Goal: Use online tool/utility: Utilize a website feature to perform a specific function

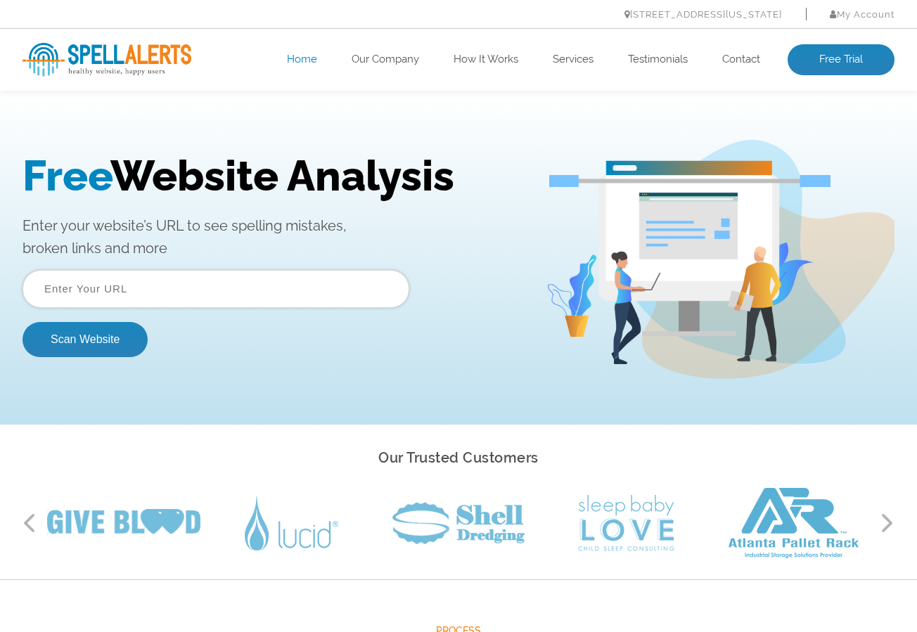
click at [205, 273] on input "text" at bounding box center [215, 289] width 387 height 38
click at [194, 284] on input "text" at bounding box center [215, 289] width 387 height 38
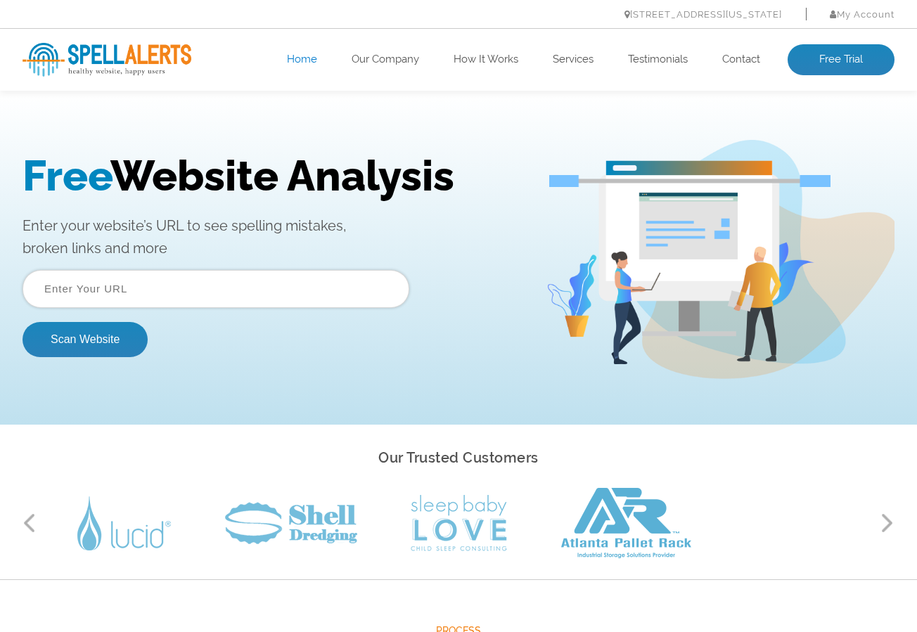
paste input "[URL][DOMAIN_NAME]"
type input "[URL][DOMAIN_NAME]"
click at [22, 322] on button "Scan Website" at bounding box center [84, 339] width 125 height 35
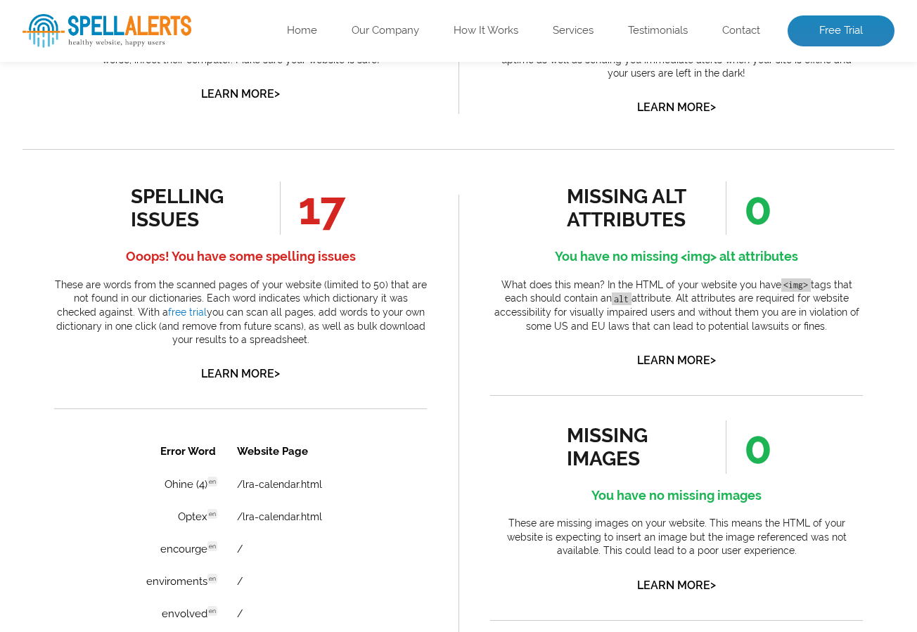
scroll to position [773, 0]
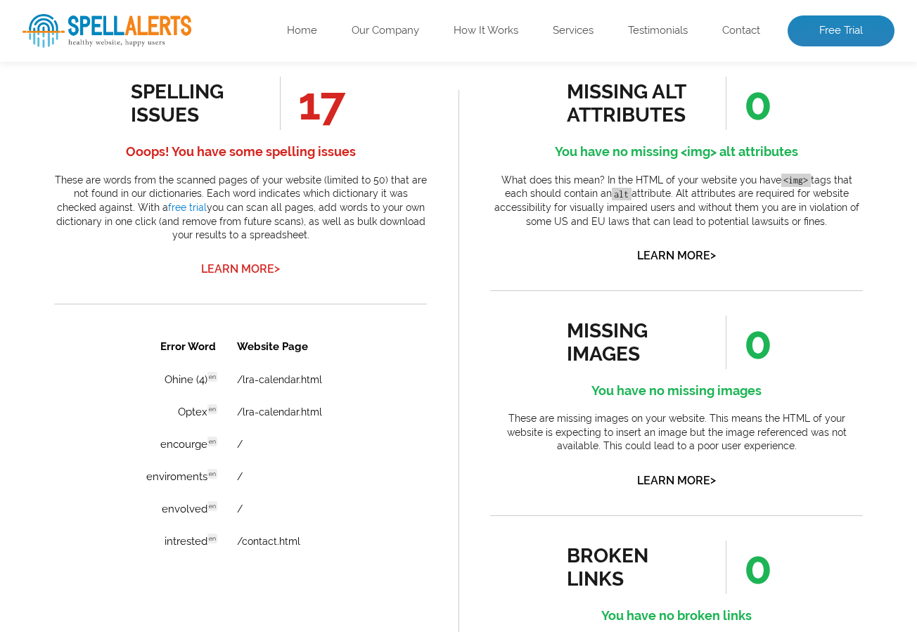
click at [249, 269] on link "Learn More >" at bounding box center [240, 268] width 79 height 13
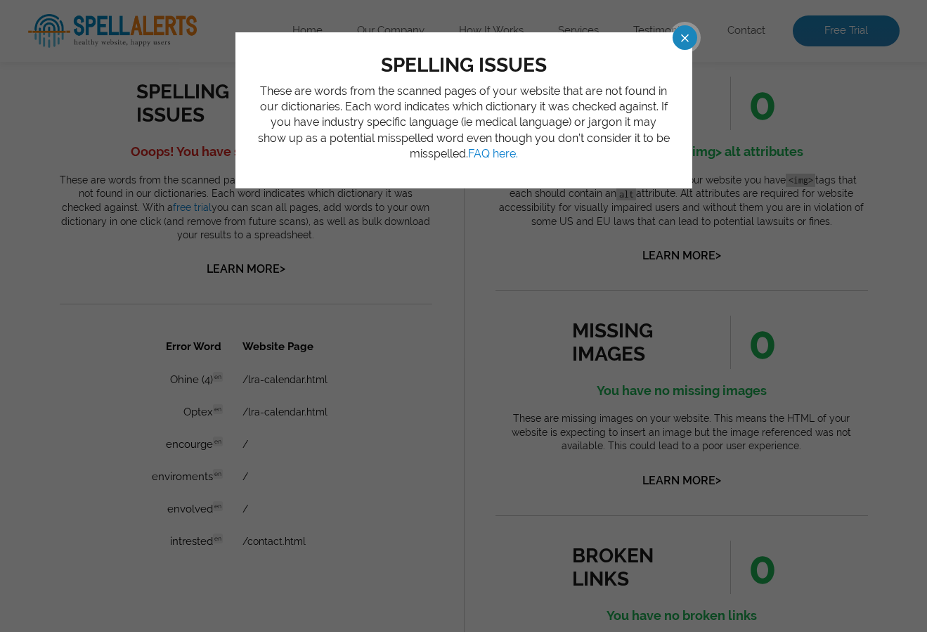
click at [685, 34] on span at bounding box center [673, 37] width 25 height 25
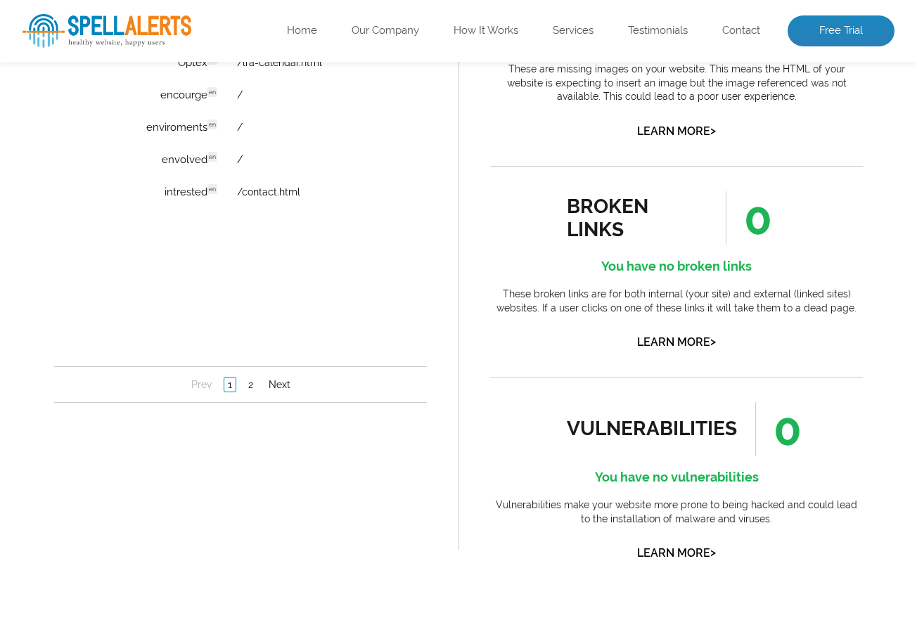
scroll to position [1195, 0]
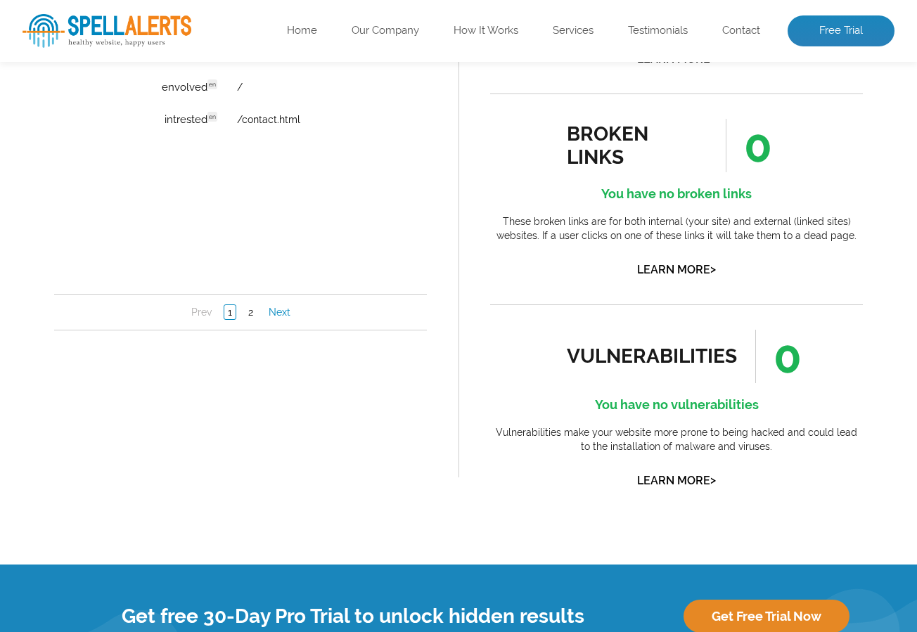
click at [273, 308] on link "Next" at bounding box center [279, 313] width 29 height 14
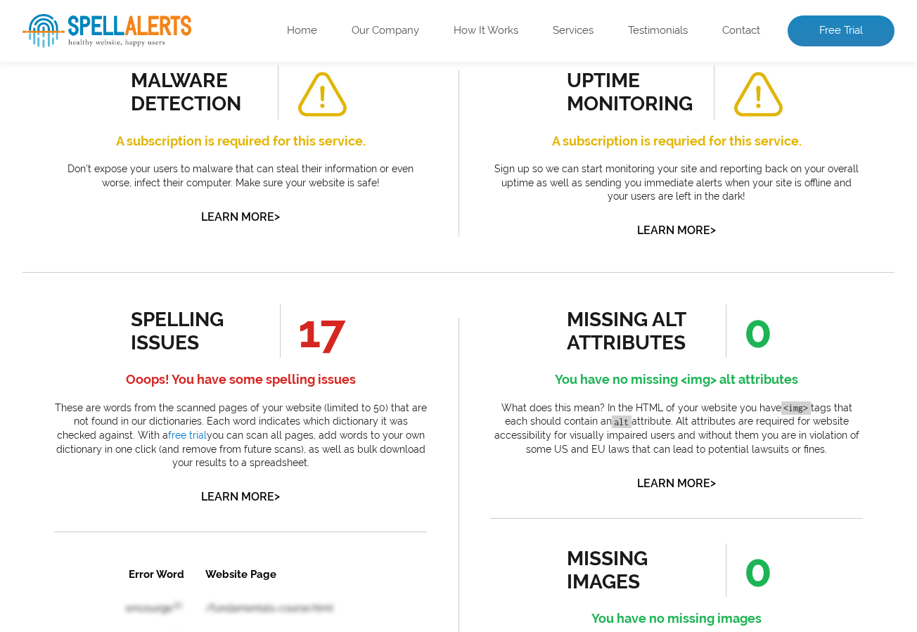
scroll to position [492, 0]
